Goal: Task Accomplishment & Management: Manage account settings

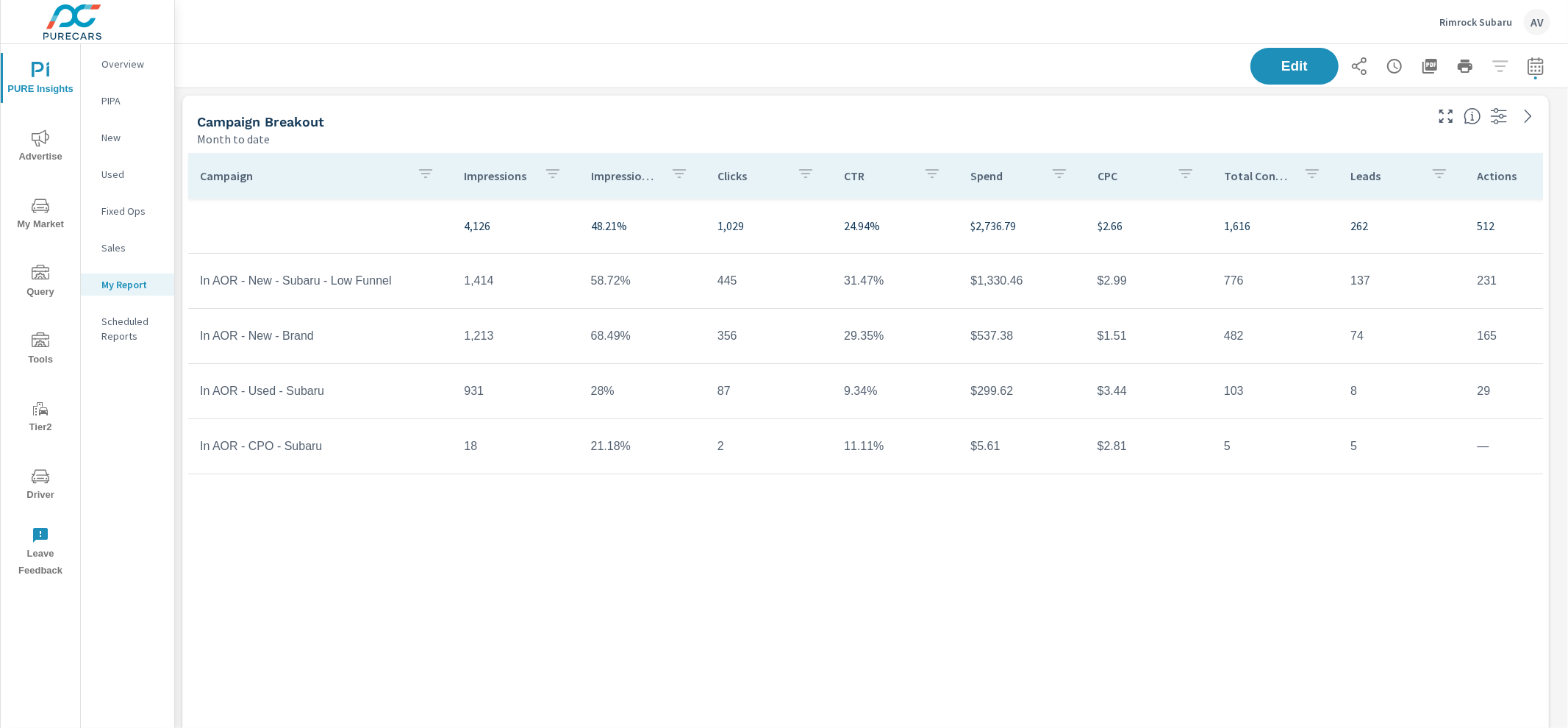
scroll to position [2400, 1407]
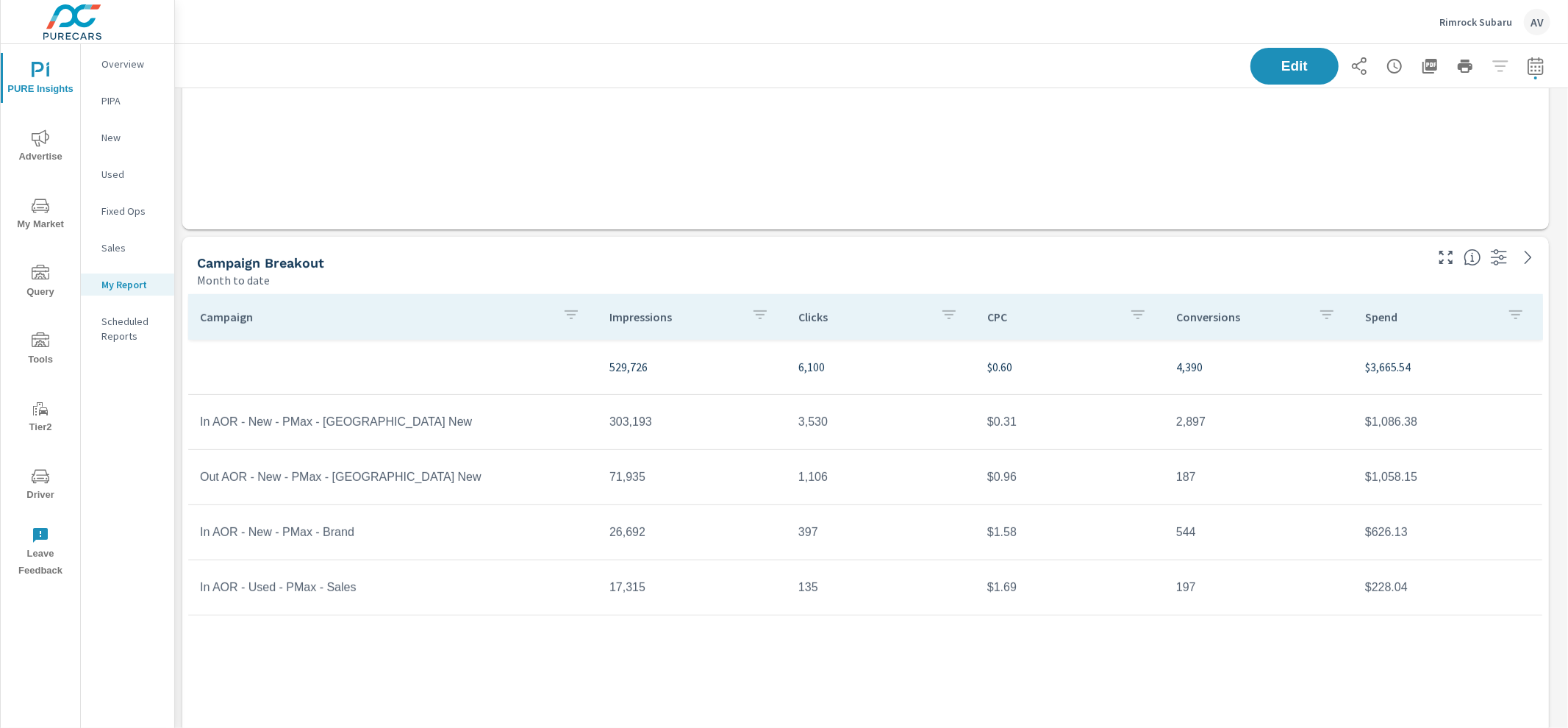
click at [1531, 13] on div "AV" at bounding box center [1537, 22] width 26 height 26
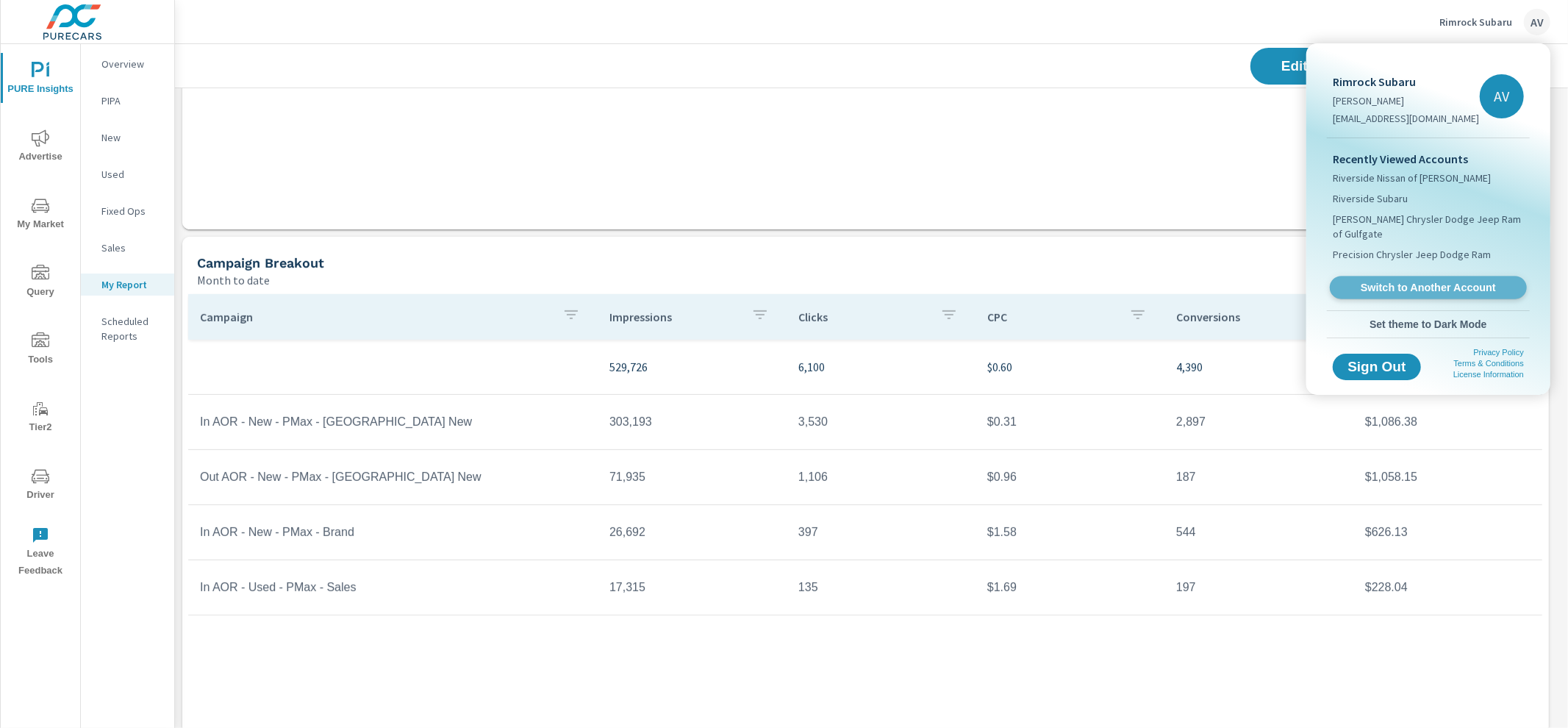
click at [1405, 281] on span "Switch to Another Account" at bounding box center [1428, 287] width 181 height 14
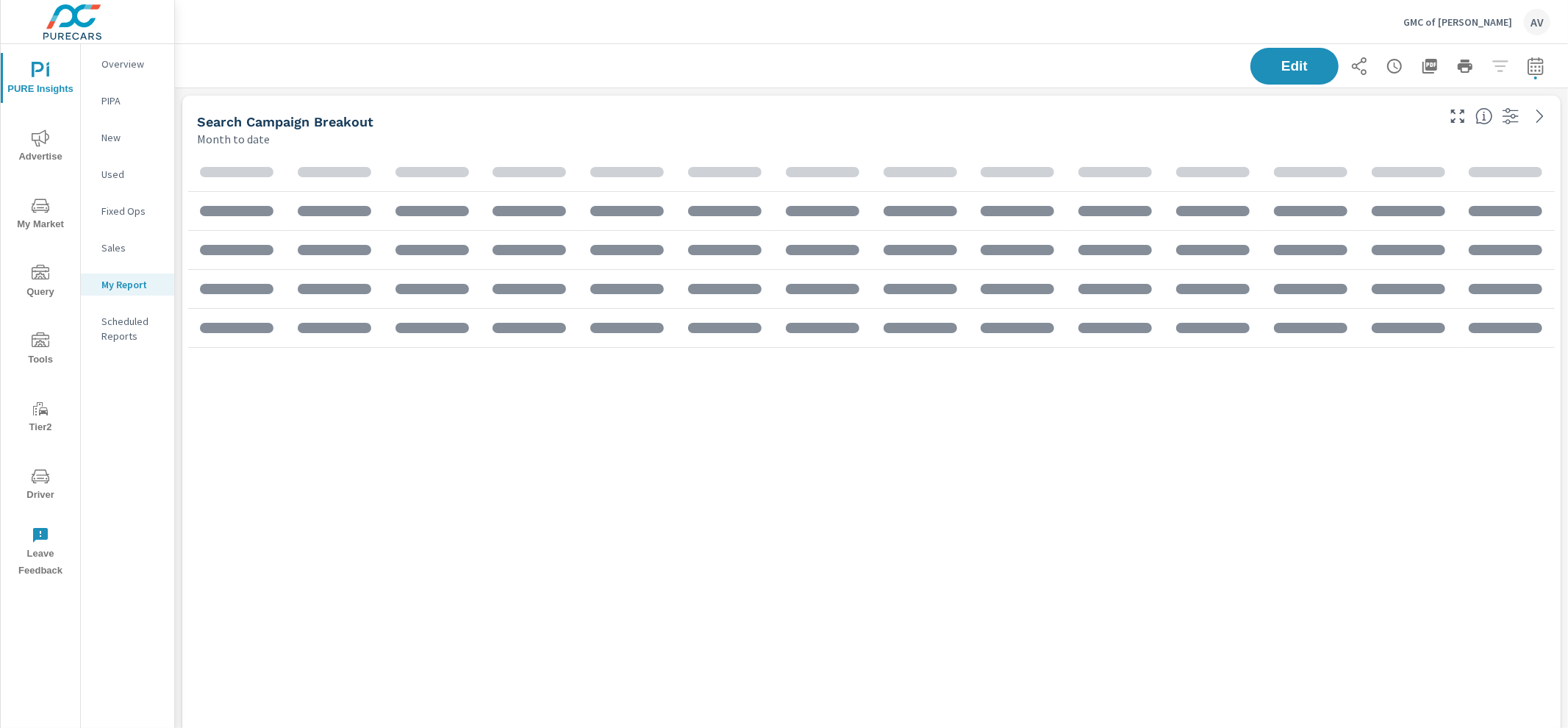
scroll to position [1723, 1407]
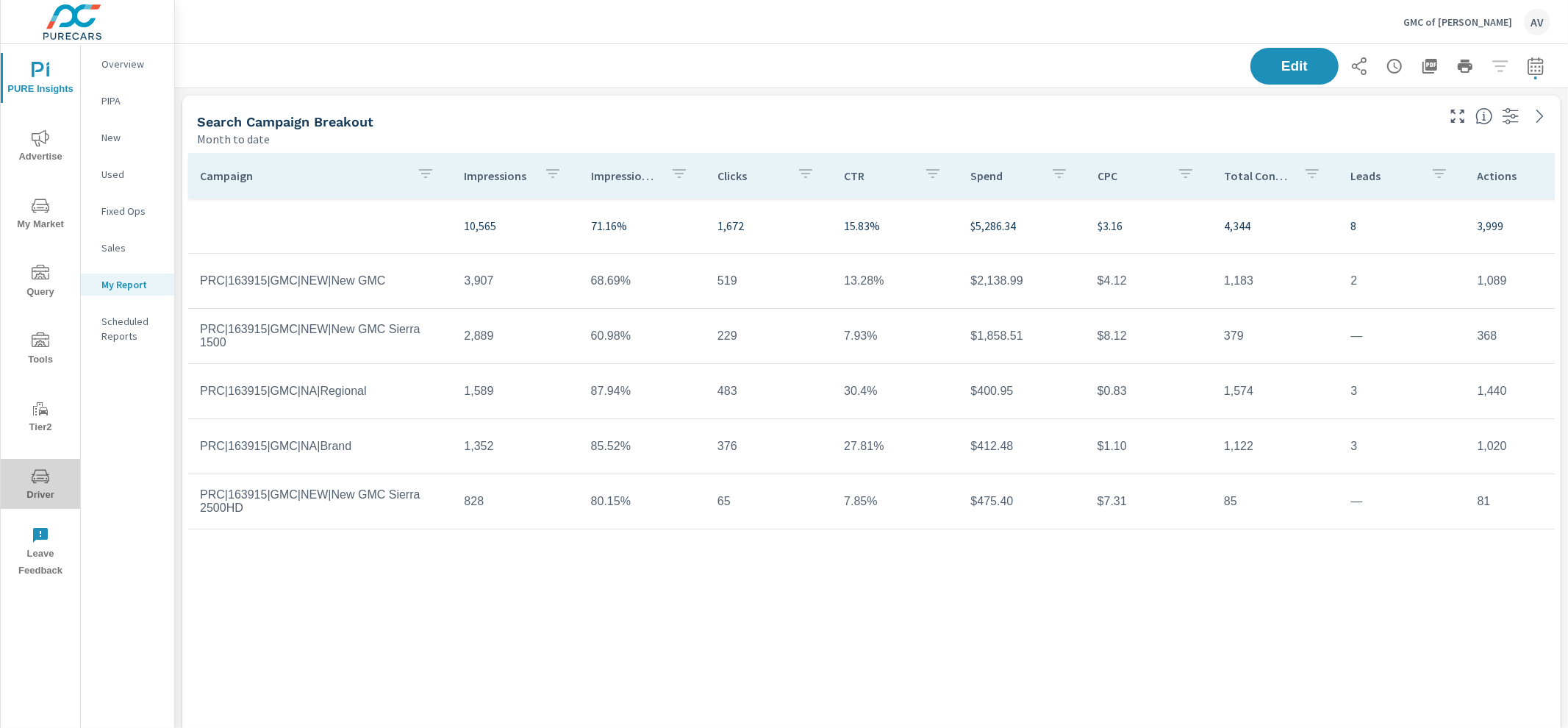
click at [44, 467] on icon "nav menu" at bounding box center [40, 476] width 18 height 18
